Goal: Register for event/course

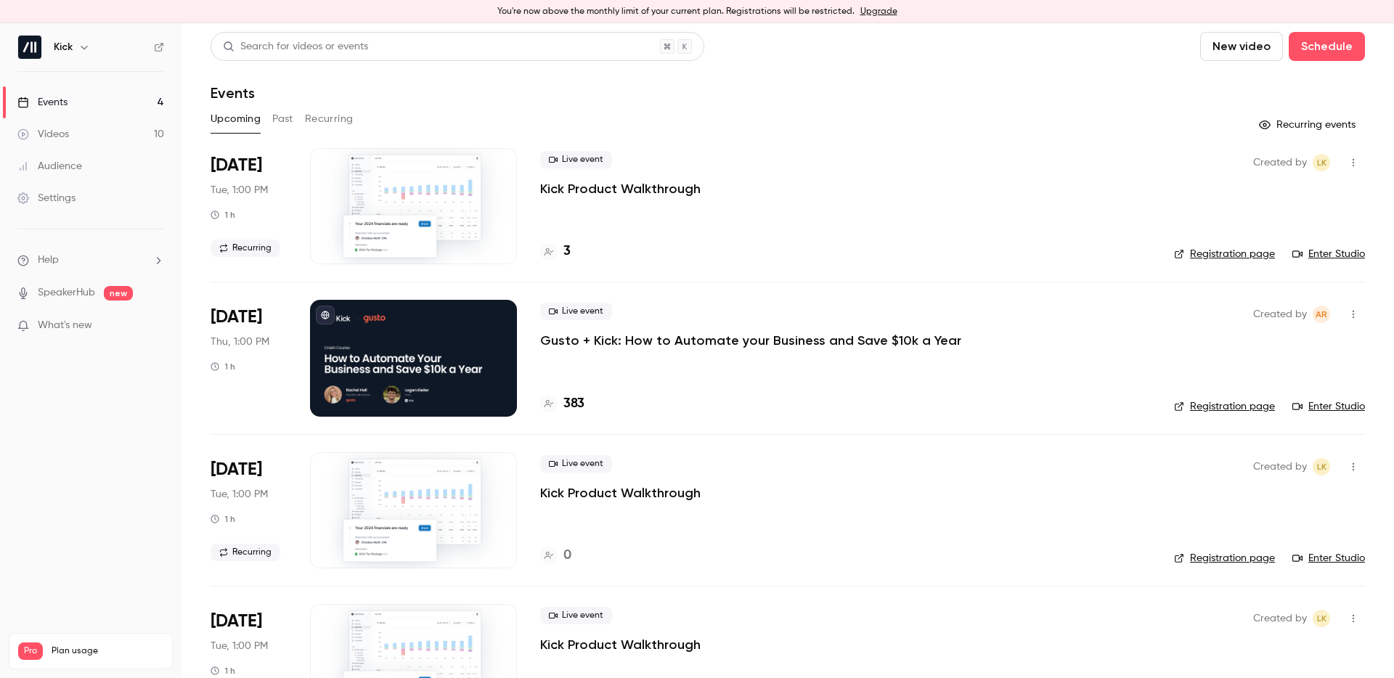
click at [776, 338] on p "Gusto + Kick: How to Automate your Business and Save $10k a Year" at bounding box center [750, 340] width 421 height 17
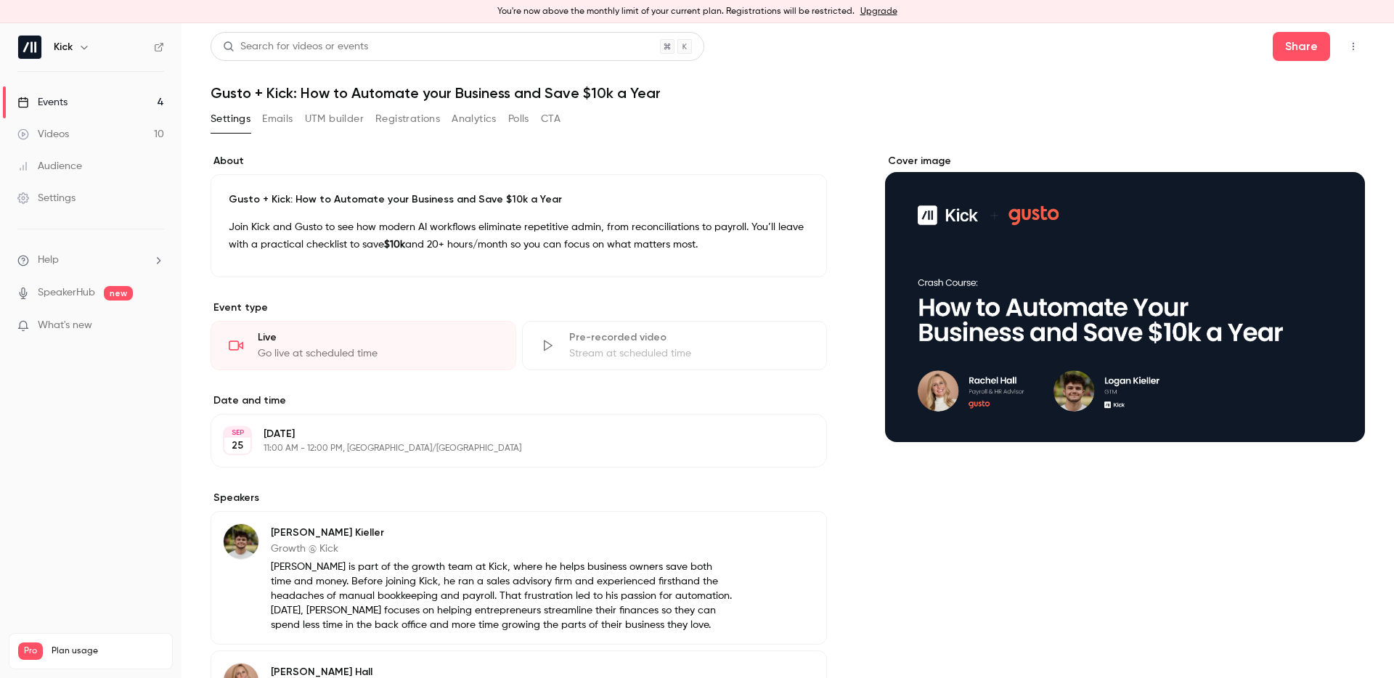
click at [410, 121] on button "Registrations" at bounding box center [407, 118] width 65 height 23
